Goal: Transaction & Acquisition: Purchase product/service

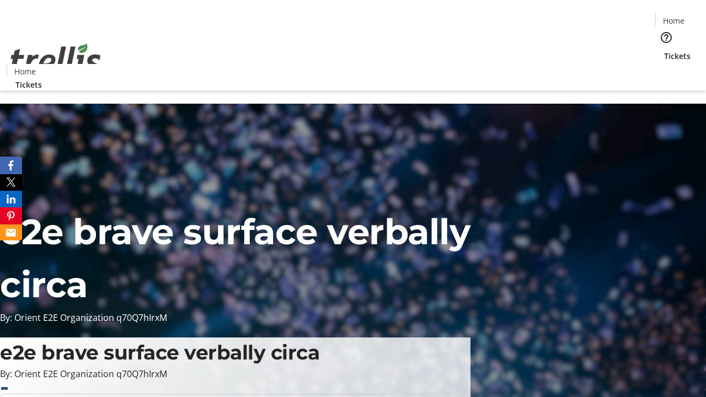
click at [664, 50] on span "Tickets" at bounding box center [677, 56] width 26 height 12
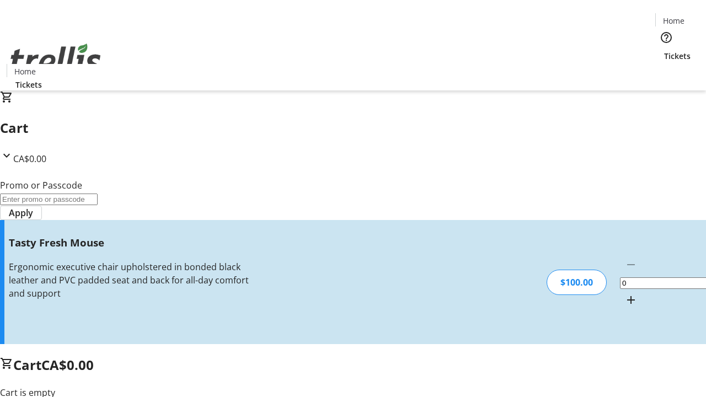
click at [624, 293] on mat-icon "Increment by one" at bounding box center [630, 299] width 13 height 13
type input "1"
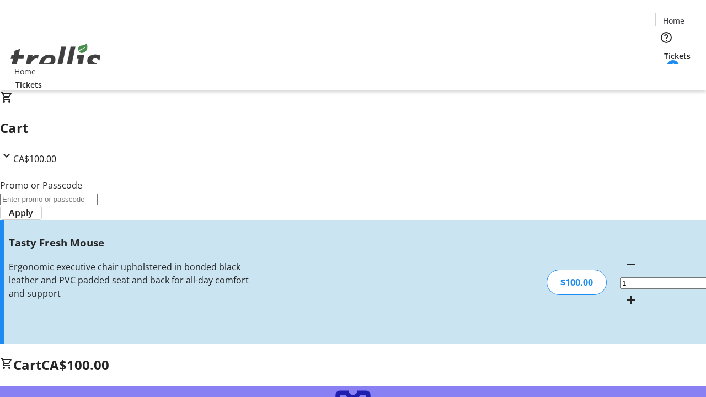
type input "FREE"
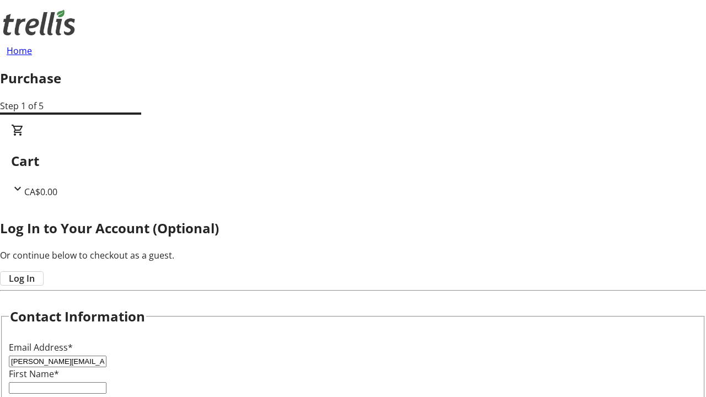
type input "[PERSON_NAME][EMAIL_ADDRESS][DOMAIN_NAME]"
type input "[PERSON_NAME]"
